Goal: Information Seeking & Learning: Learn about a topic

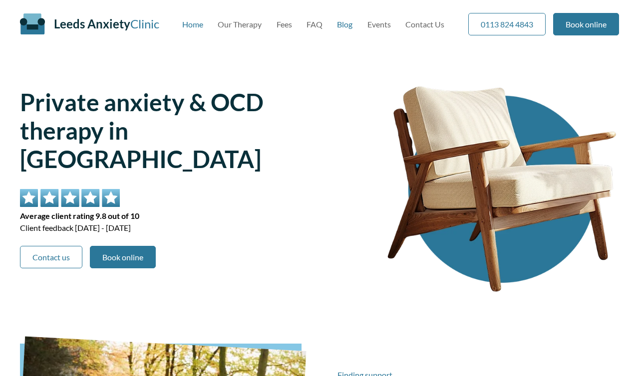
click at [345, 25] on link "Blog" at bounding box center [344, 23] width 15 height 9
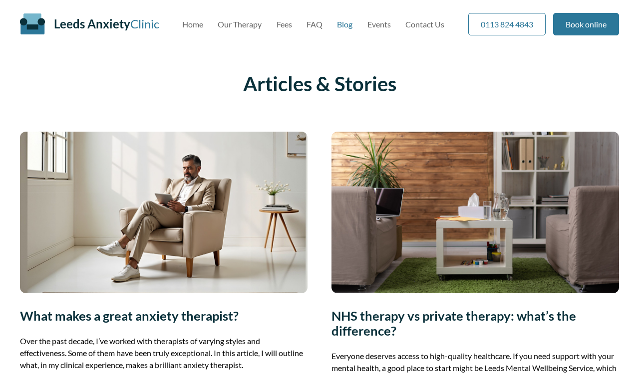
click at [224, 219] on img at bounding box center [164, 213] width 288 height 162
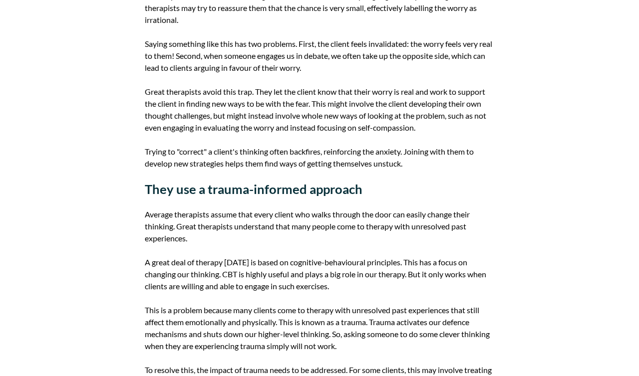
scroll to position [725, 0]
